Goal: Book appointment/travel/reservation

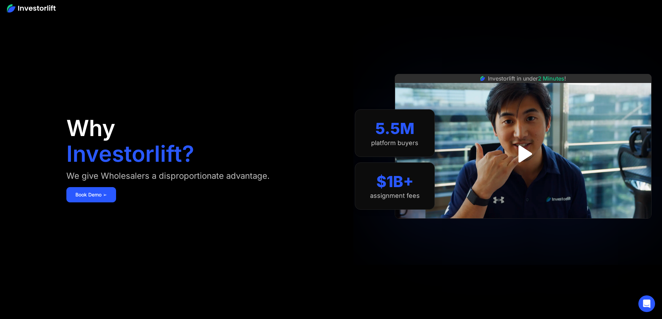
click at [525, 161] on img "open lightbox" at bounding box center [522, 154] width 31 height 31
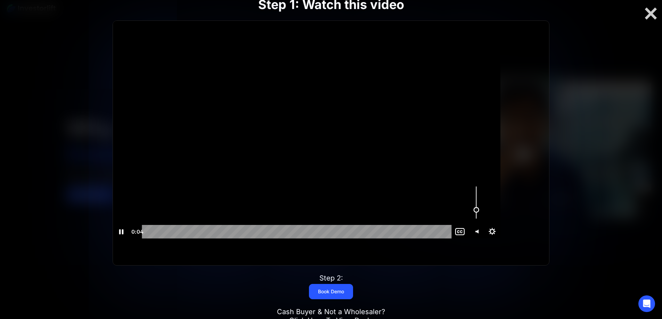
click at [484, 223] on div "Volume" at bounding box center [476, 203] width 16 height 44
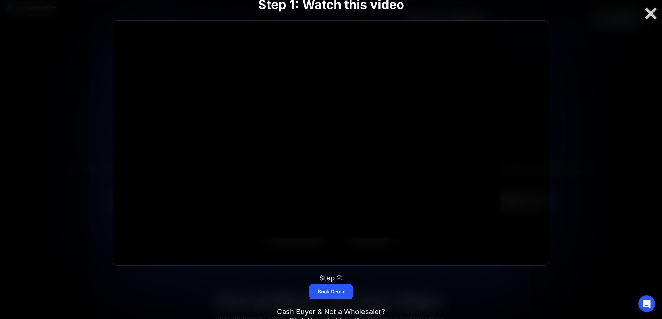
scroll to position [243, 0]
click at [336, 316] on link "Click Here To View Deals" at bounding box center [331, 320] width 84 height 8
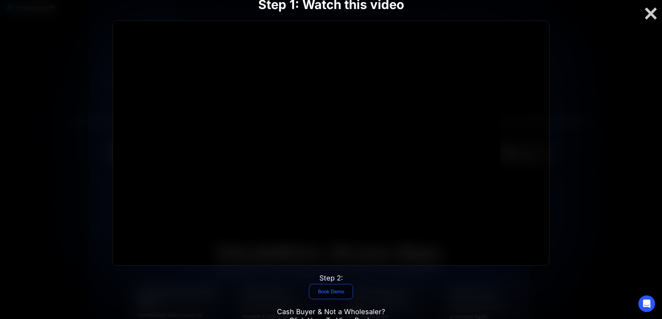
click at [331, 284] on link "Book Demo" at bounding box center [331, 291] width 44 height 15
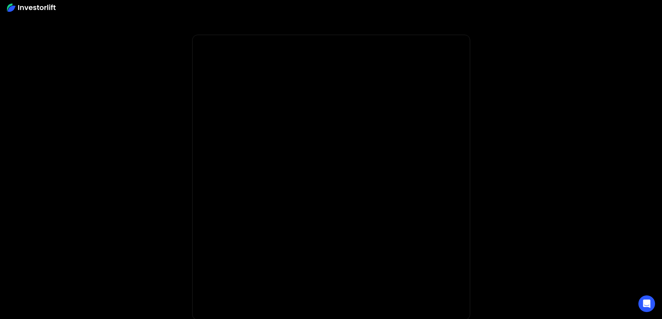
drag, startPoint x: 378, startPoint y: 14, endPoint x: 382, endPoint y: 10, distance: 5.9
click at [379, 15] on div at bounding box center [331, 7] width 662 height 15
